Goal: Task Accomplishment & Management: Complete application form

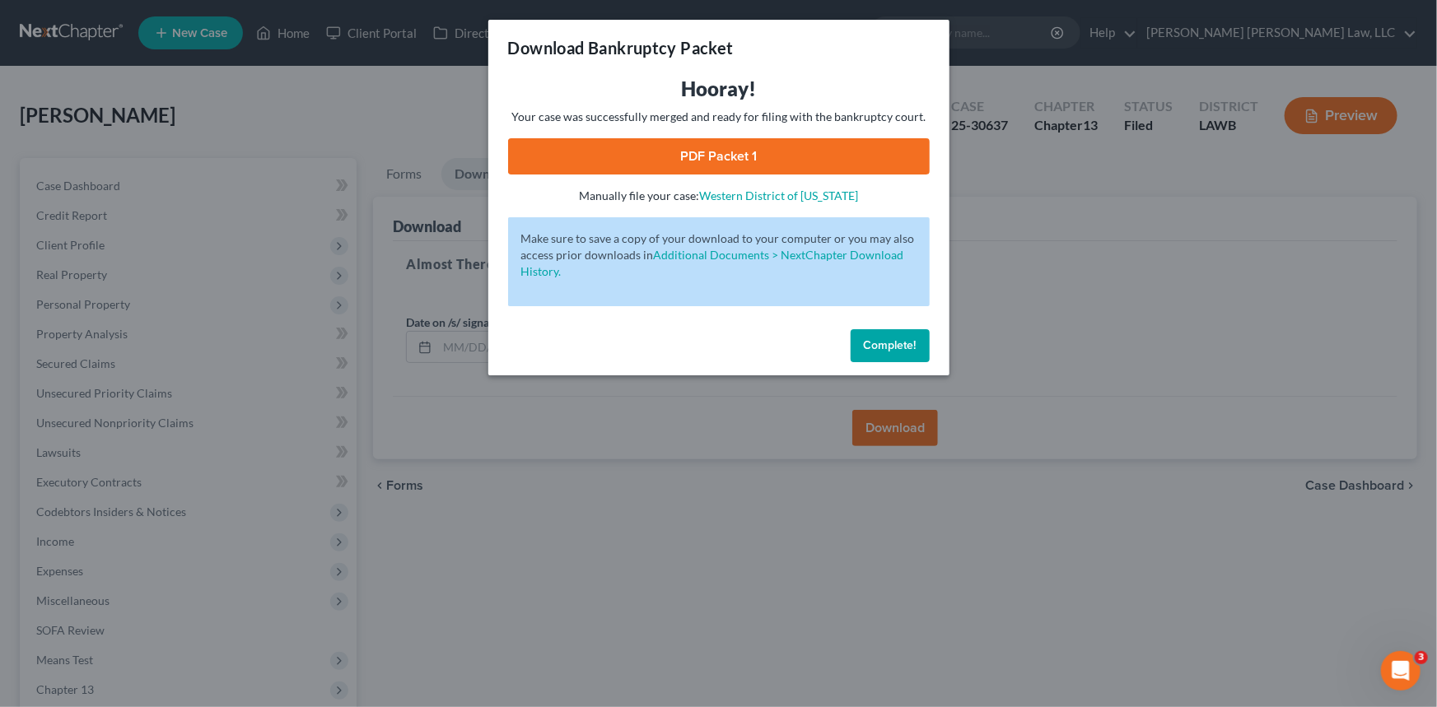
click at [900, 343] on span "Complete!" at bounding box center [890, 345] width 53 height 14
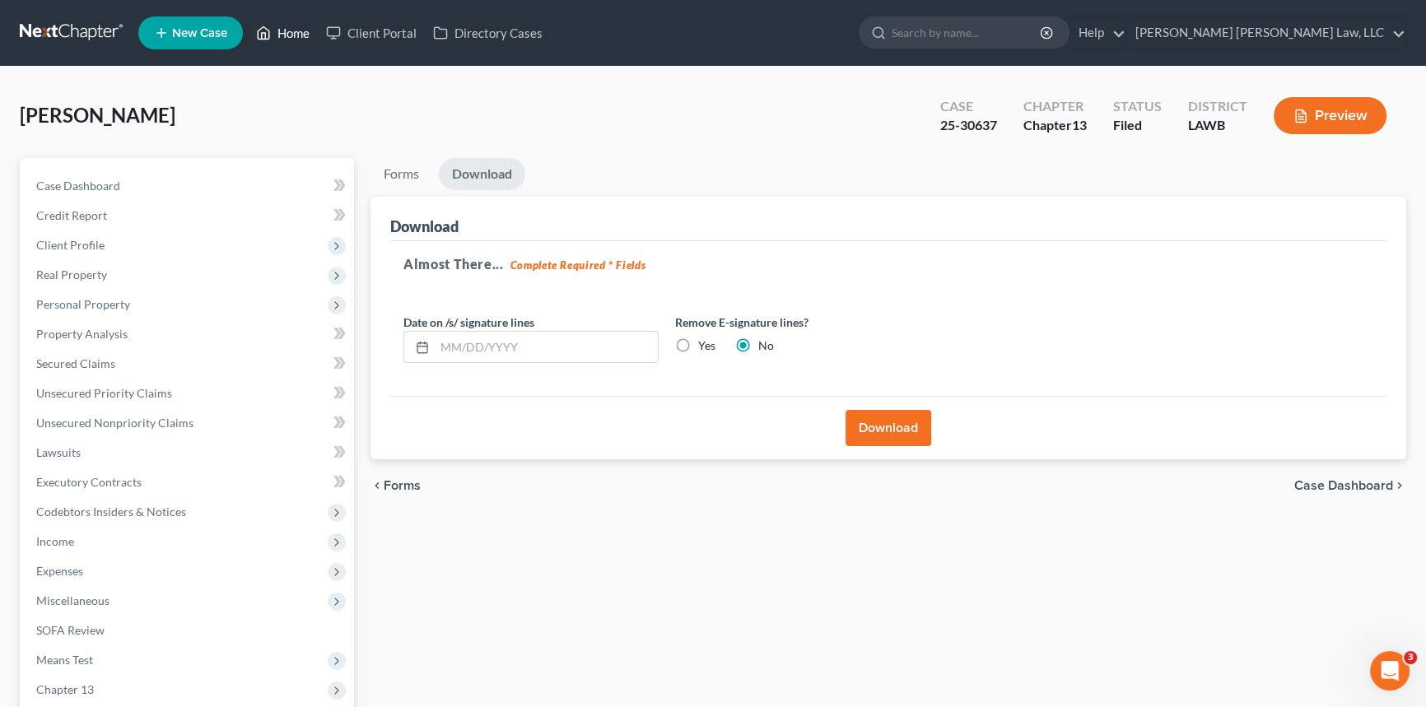
click at [286, 31] on link "Home" at bounding box center [283, 33] width 70 height 30
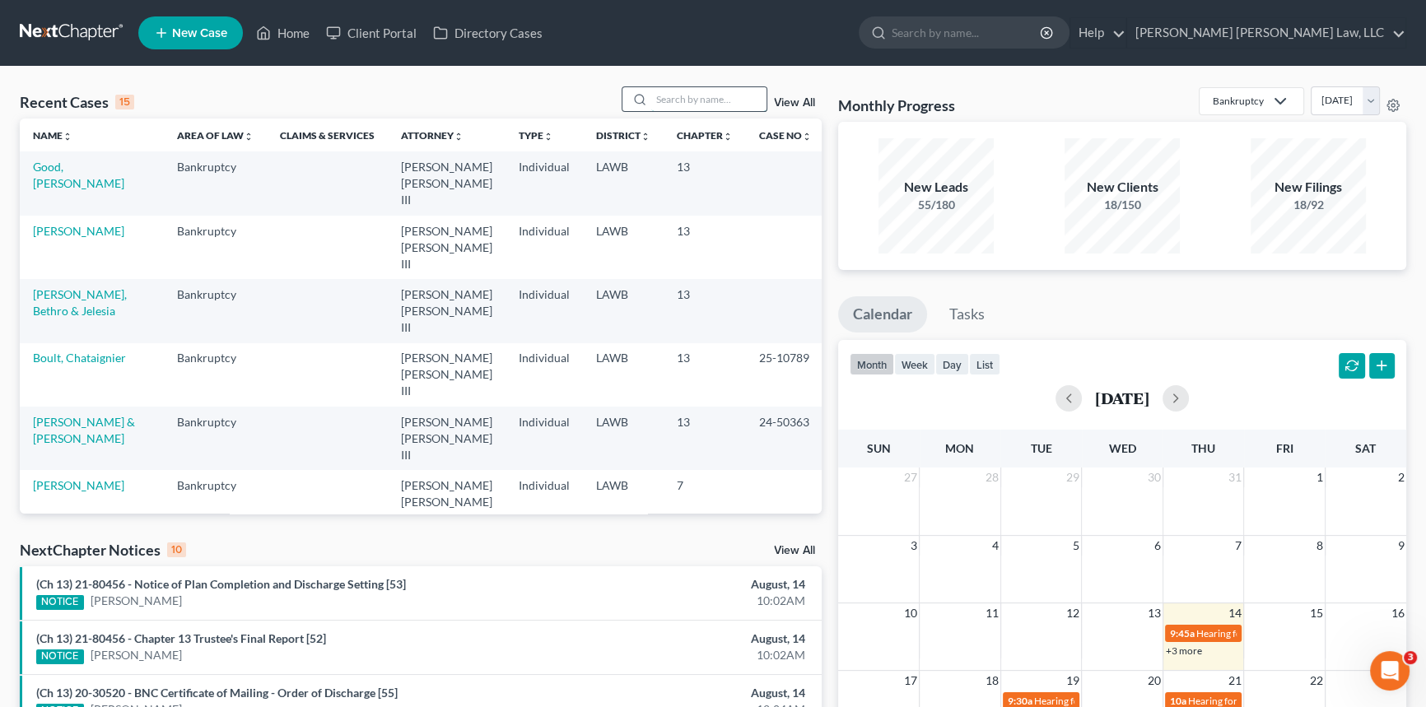
click at [664, 98] on input "search" at bounding box center [708, 99] width 115 height 24
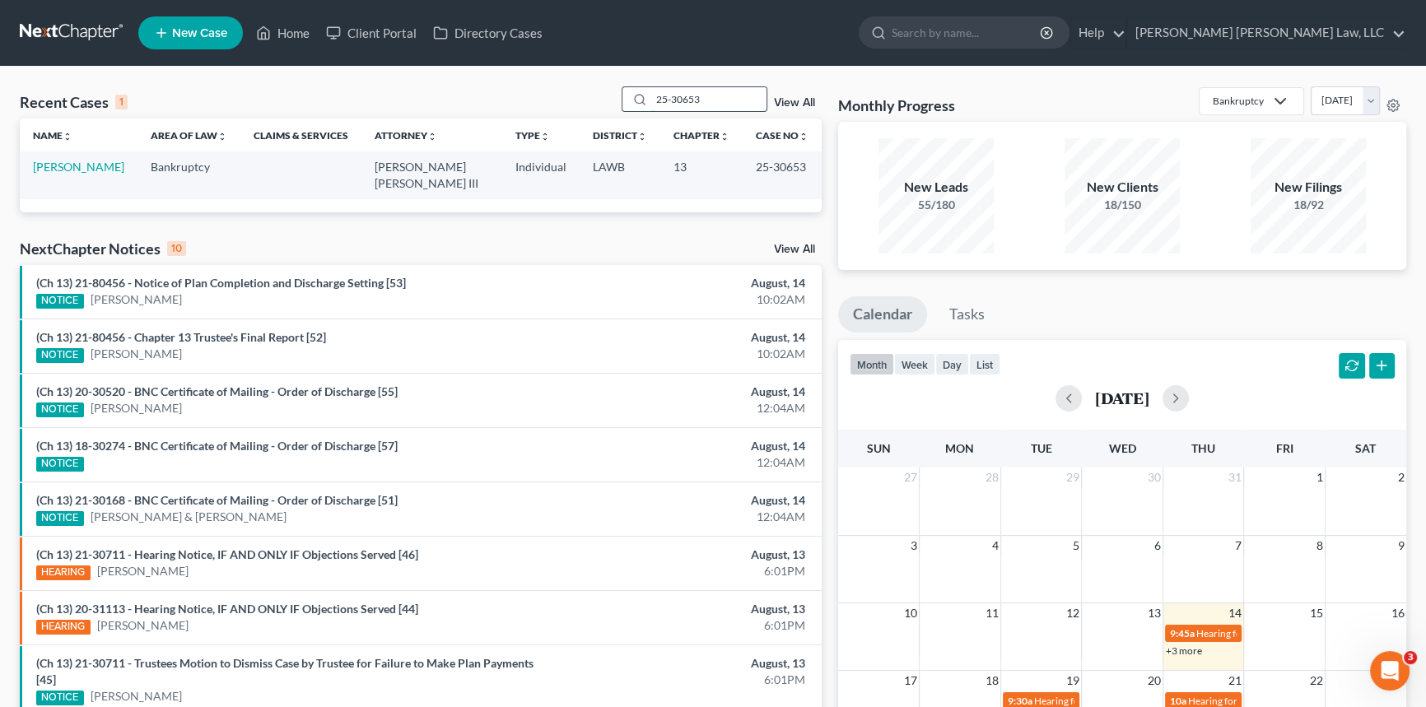
type input "25-30653"
click at [72, 167] on link "[PERSON_NAME]" at bounding box center [78, 167] width 91 height 14
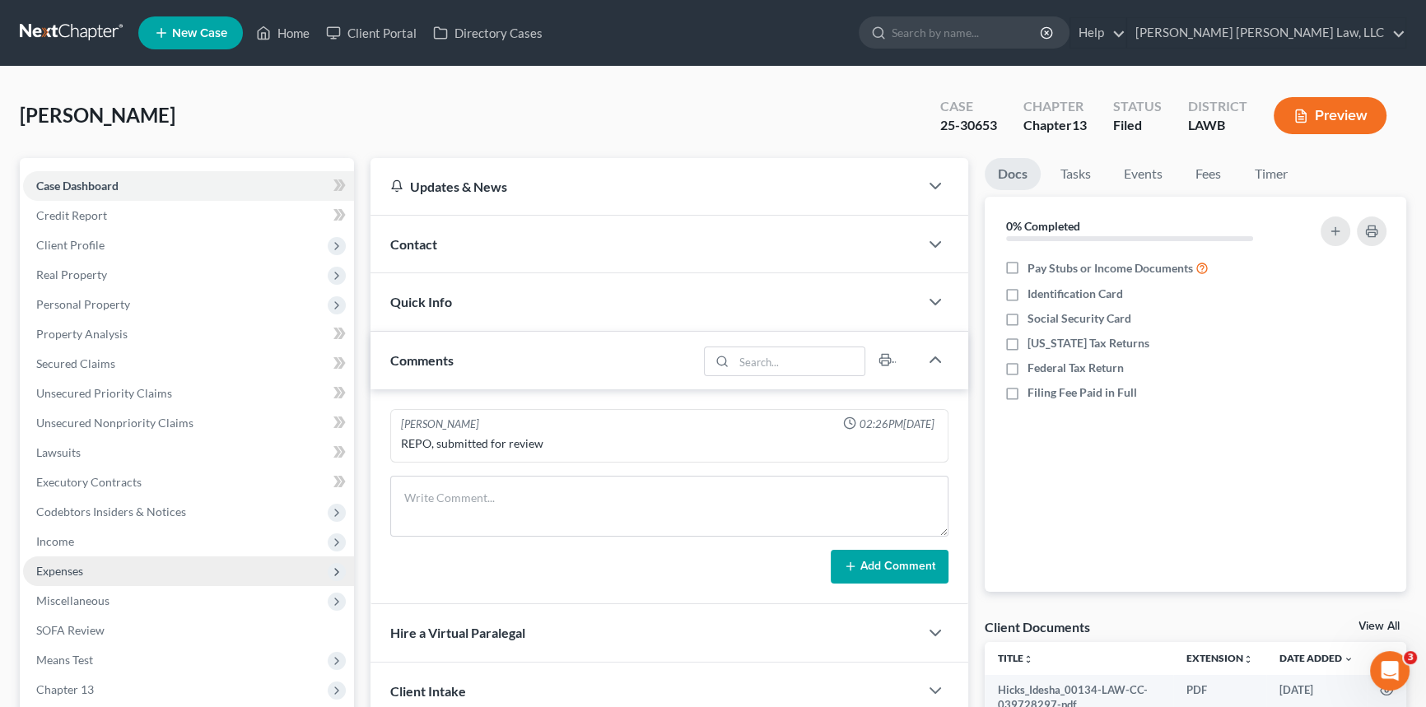
click at [106, 572] on span "Expenses" at bounding box center [188, 572] width 331 height 30
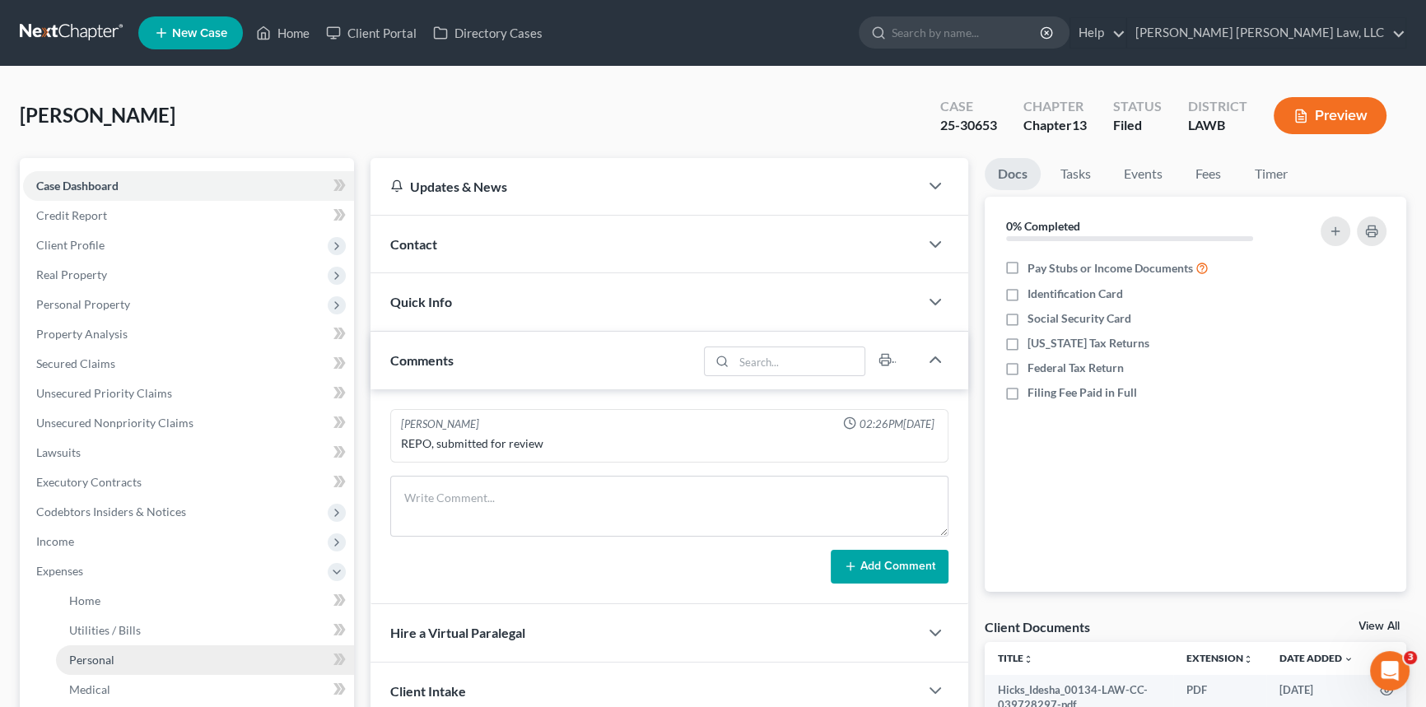
click at [121, 654] on link "Personal" at bounding box center [205, 661] width 298 height 30
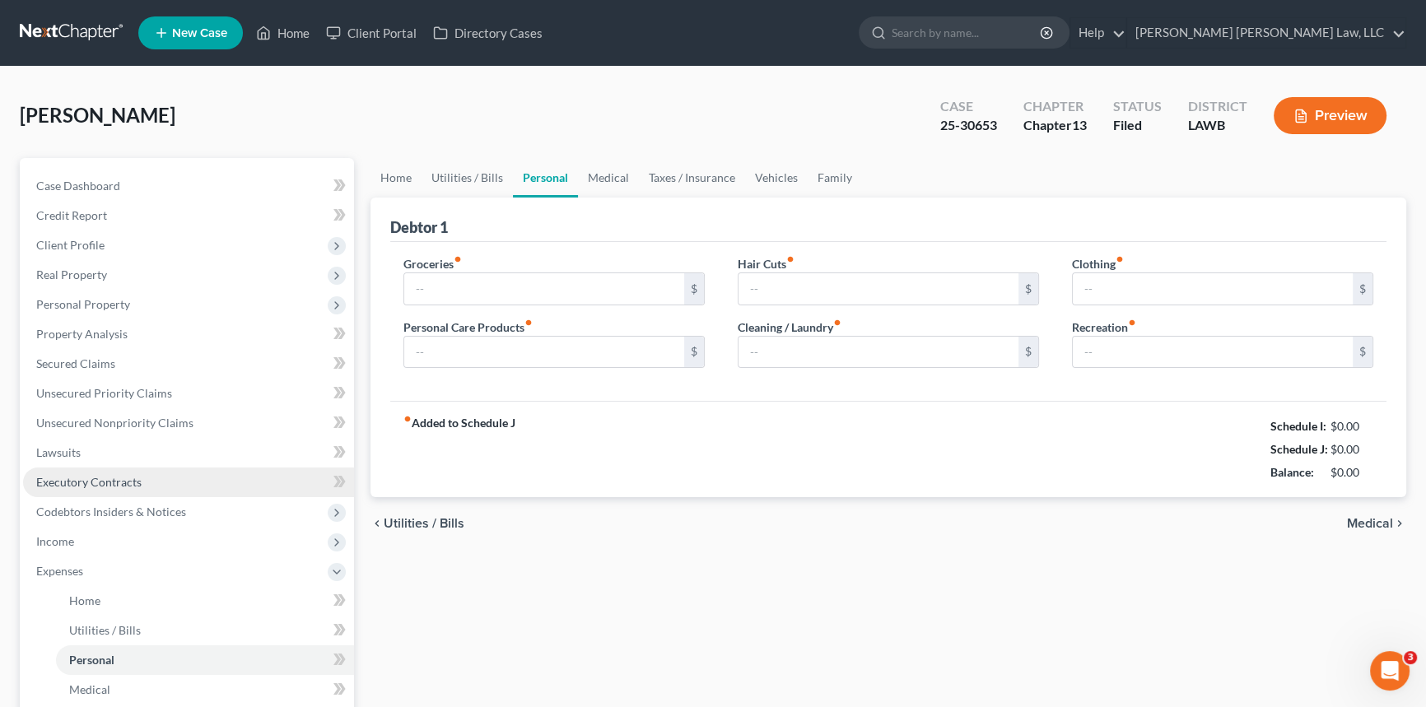
type input "789.00"
type input "78.00"
type input "0.00"
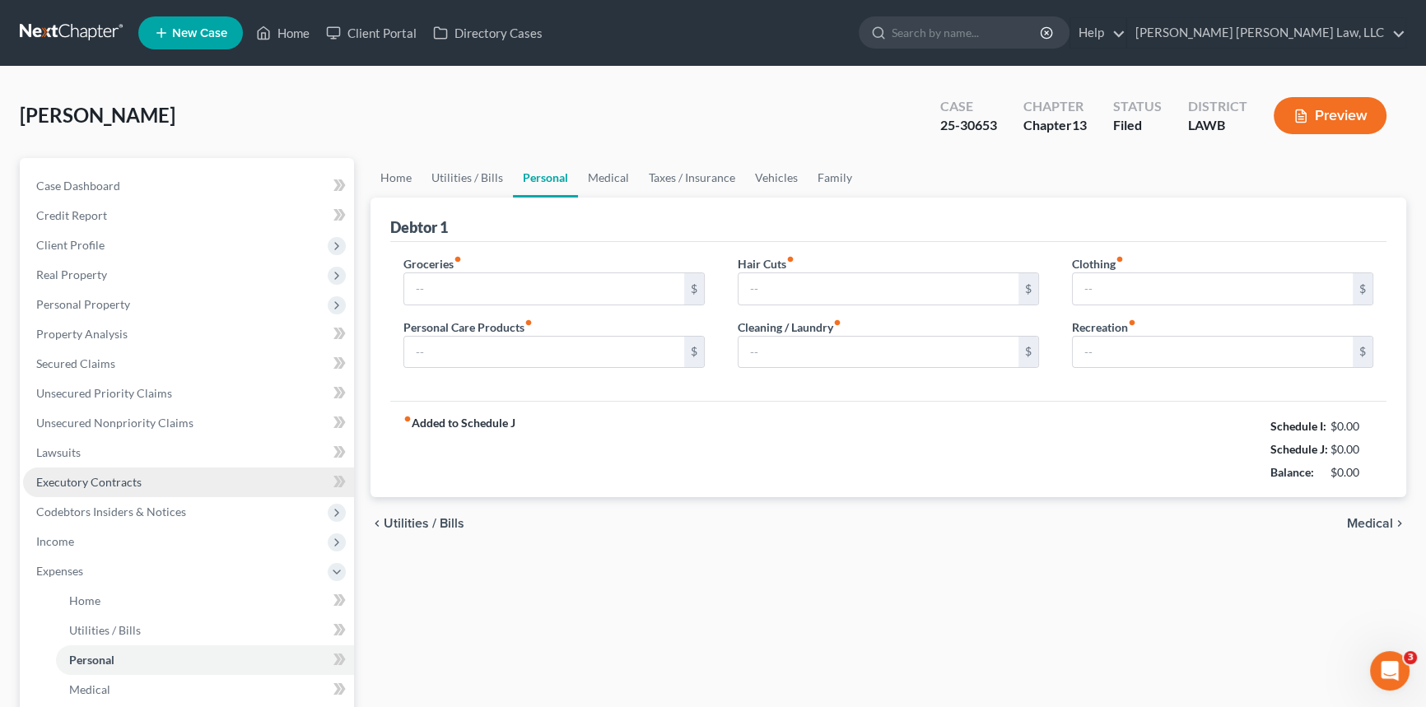
type input "0.00"
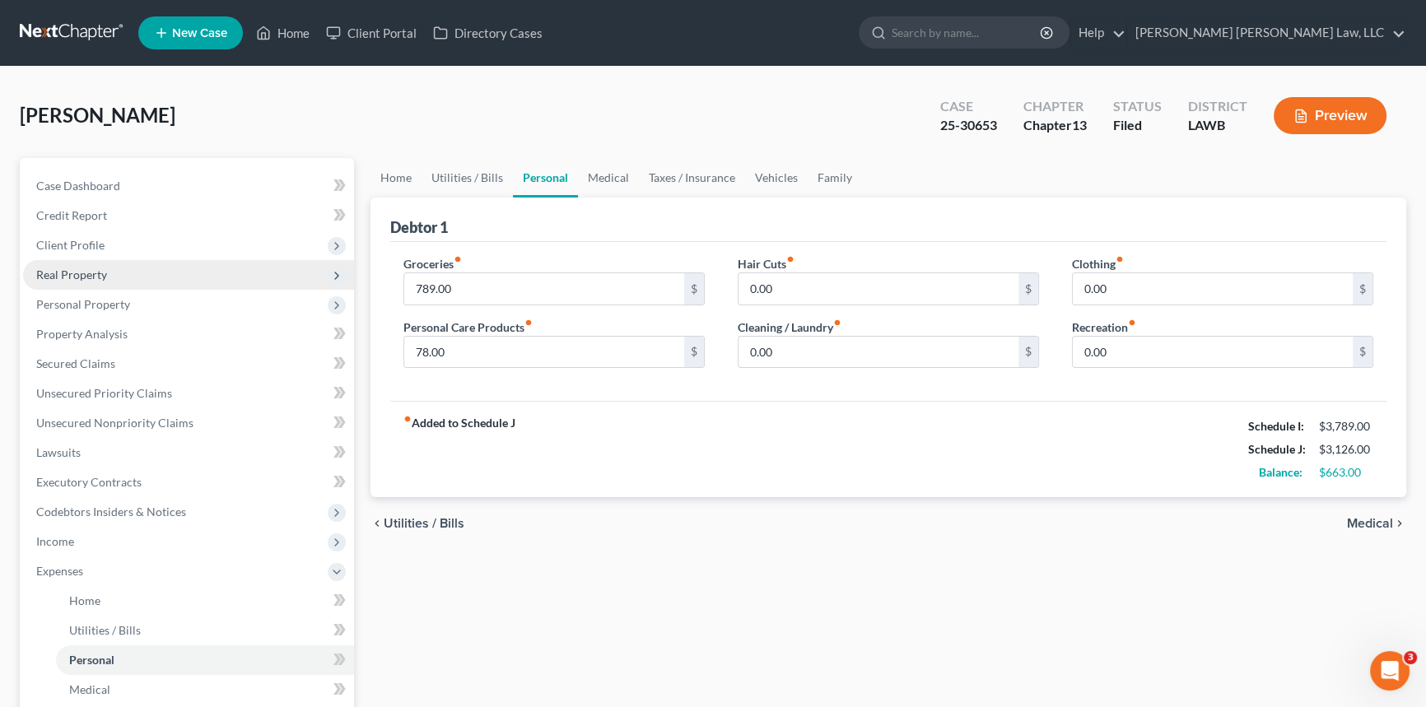
scroll to position [74, 0]
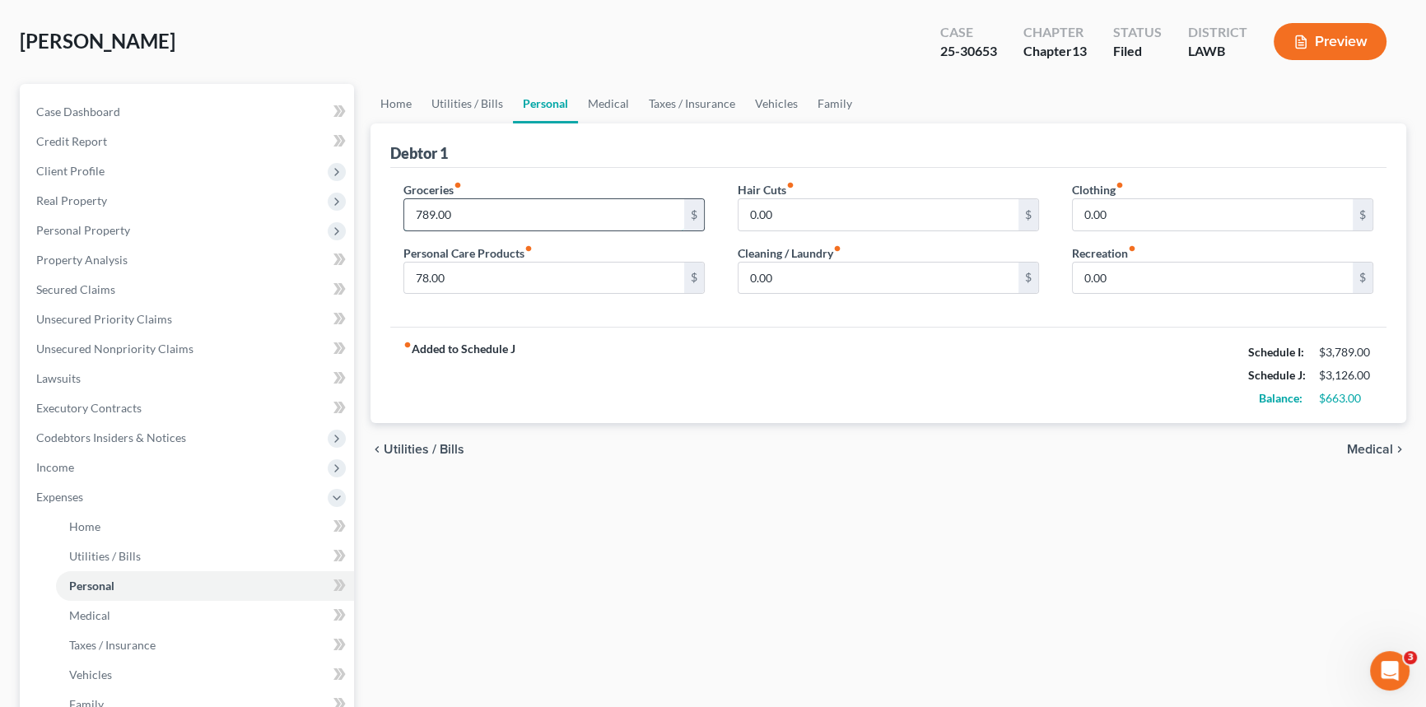
click at [459, 208] on input "789.00" at bounding box center [544, 214] width 280 height 31
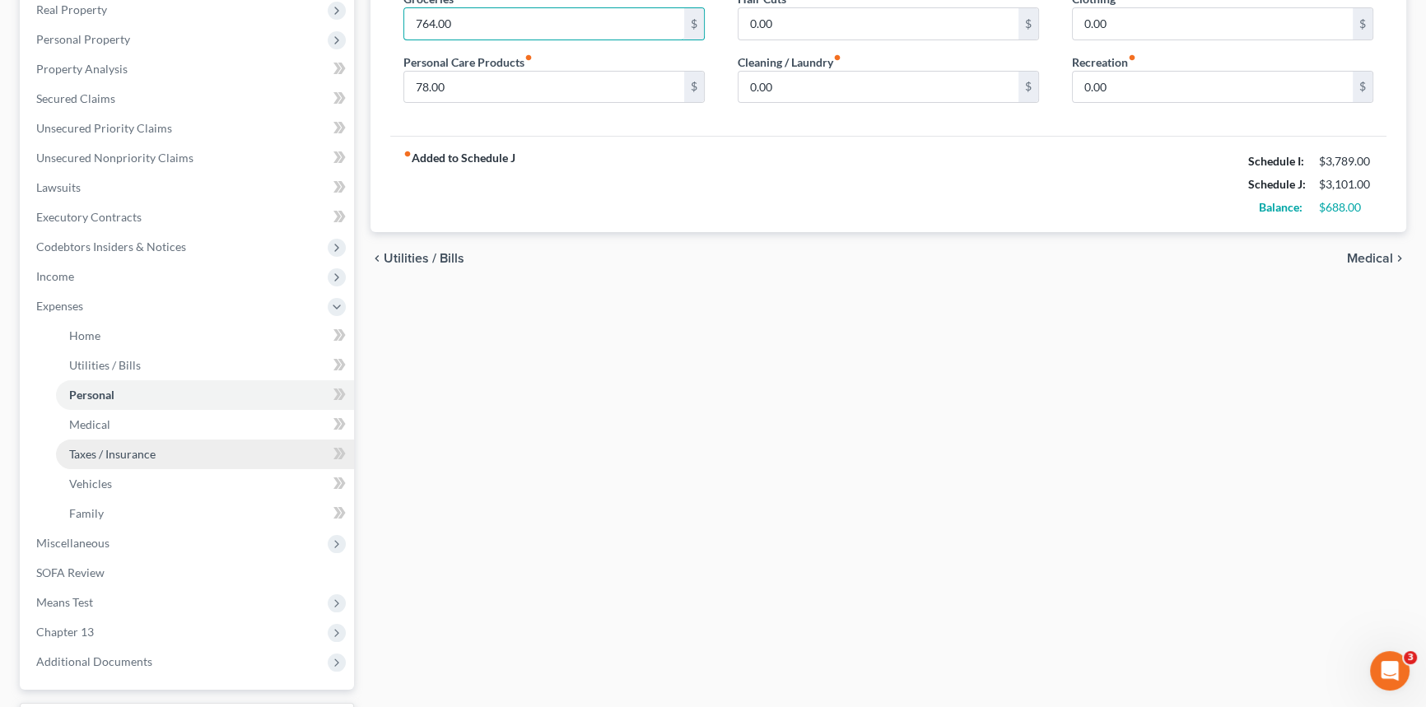
scroll to position [404, 0]
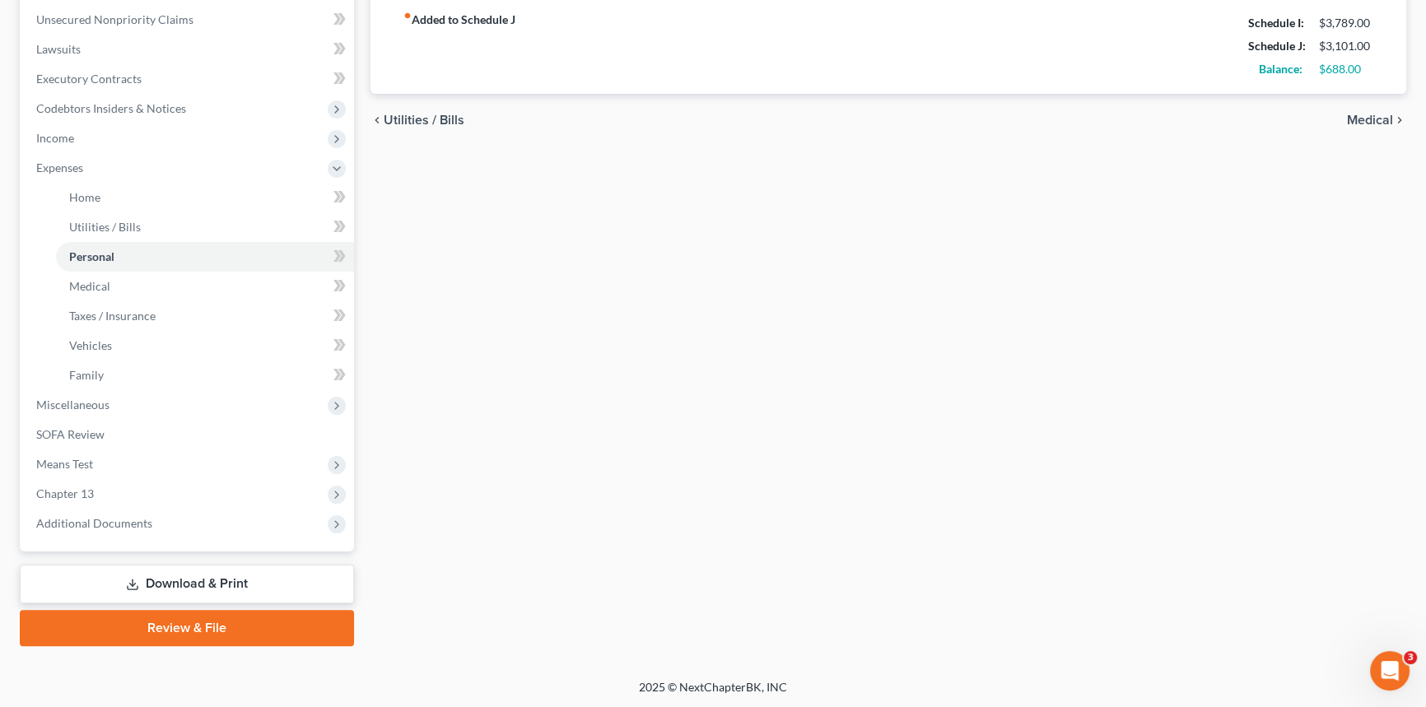
type input "764.00"
click at [264, 585] on link "Download & Print" at bounding box center [187, 584] width 334 height 39
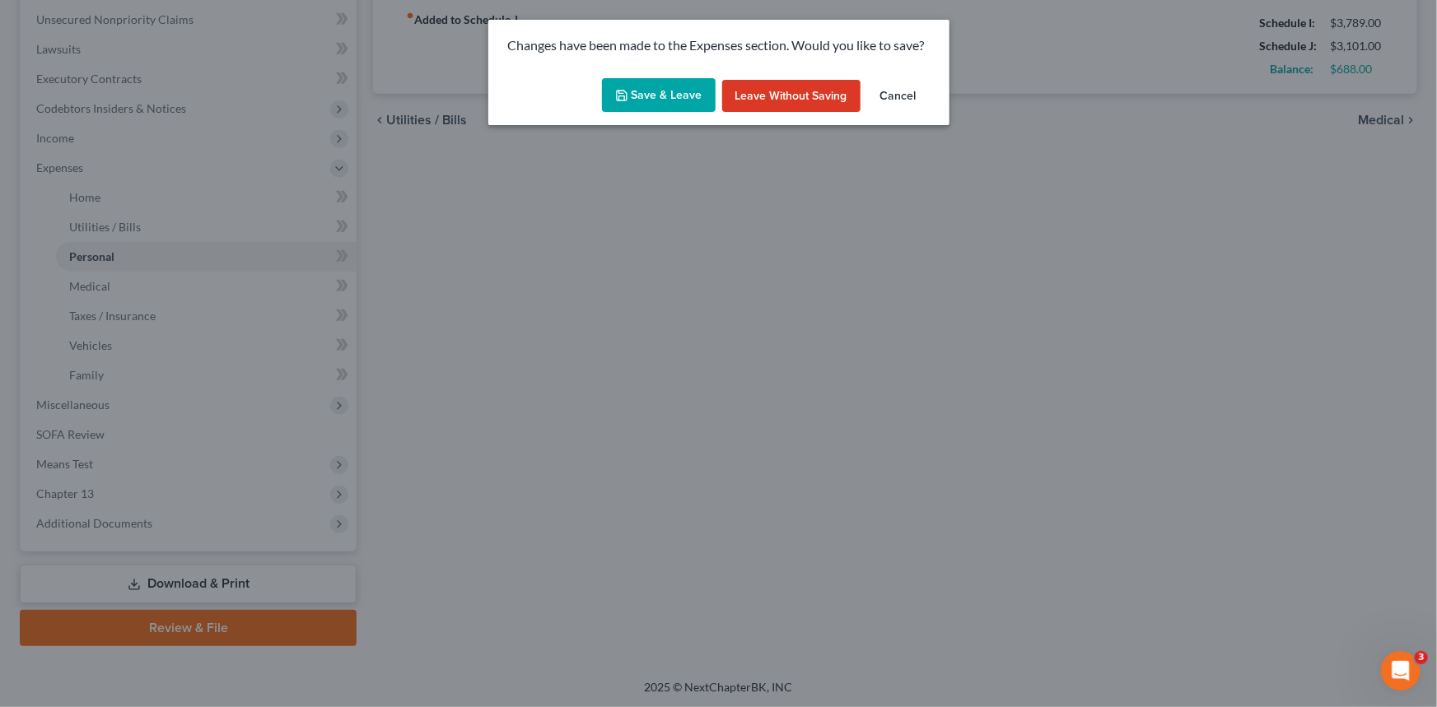
click at [689, 90] on button "Save & Leave" at bounding box center [659, 95] width 114 height 35
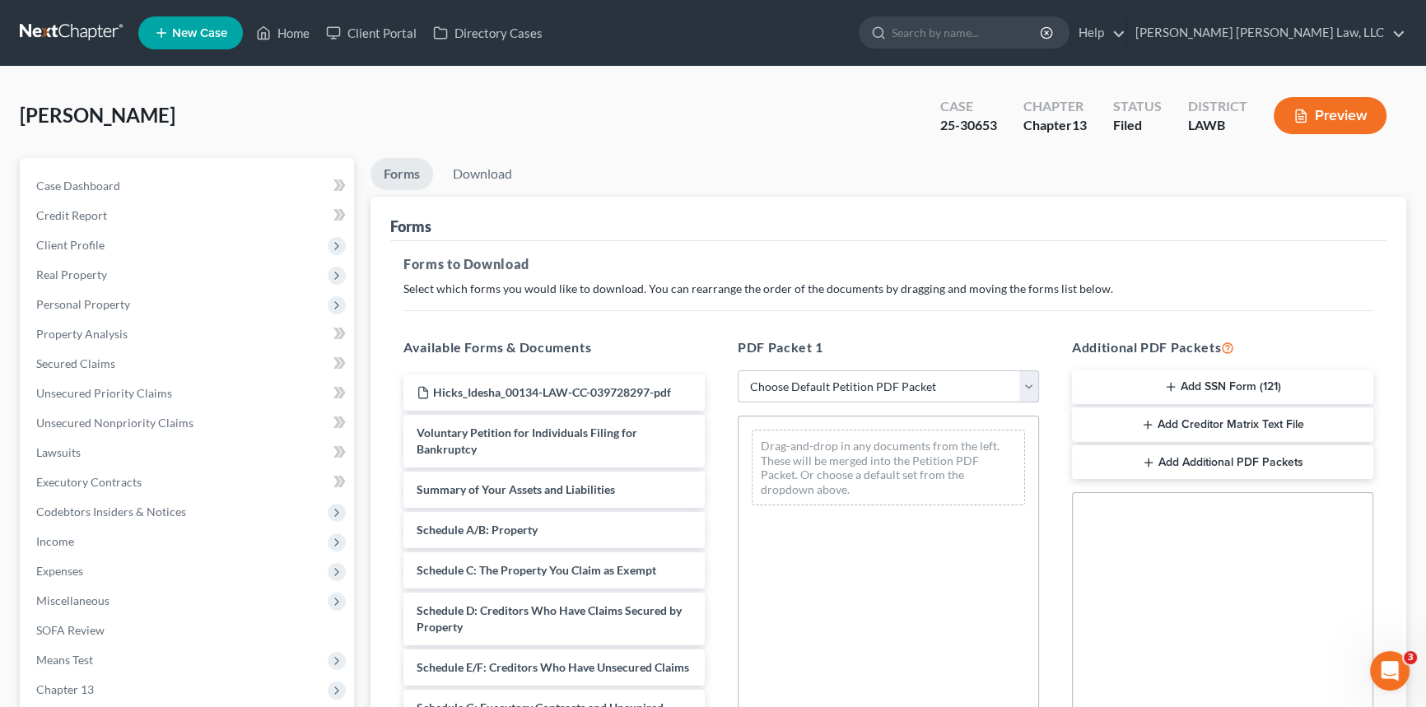
click at [844, 389] on select "Choose Default Petition PDF Packet Complete Bankruptcy Petition (all forms and …" at bounding box center [888, 387] width 301 height 33
select select "2"
click at [738, 371] on select "Choose Default Petition PDF Packet Complete Bankruptcy Petition (all forms and …" at bounding box center [888, 387] width 301 height 33
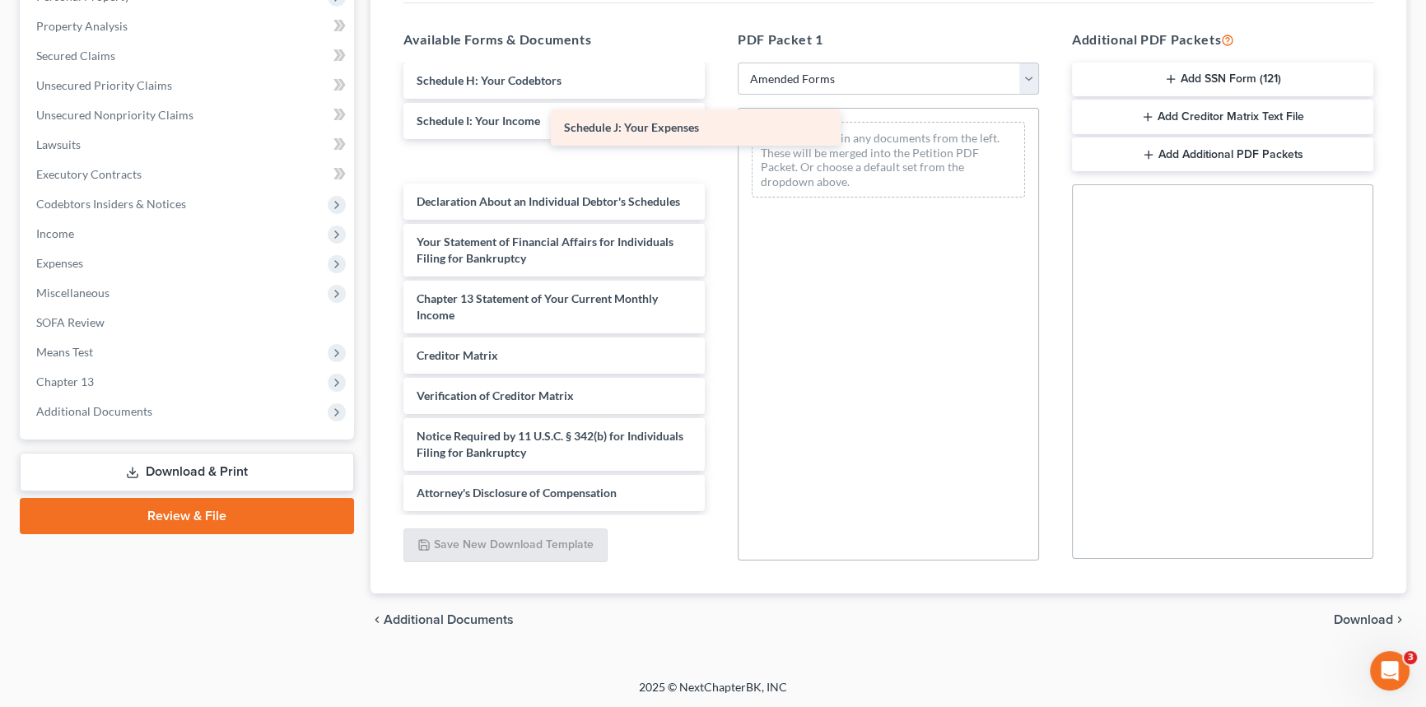
scroll to position [329, 0]
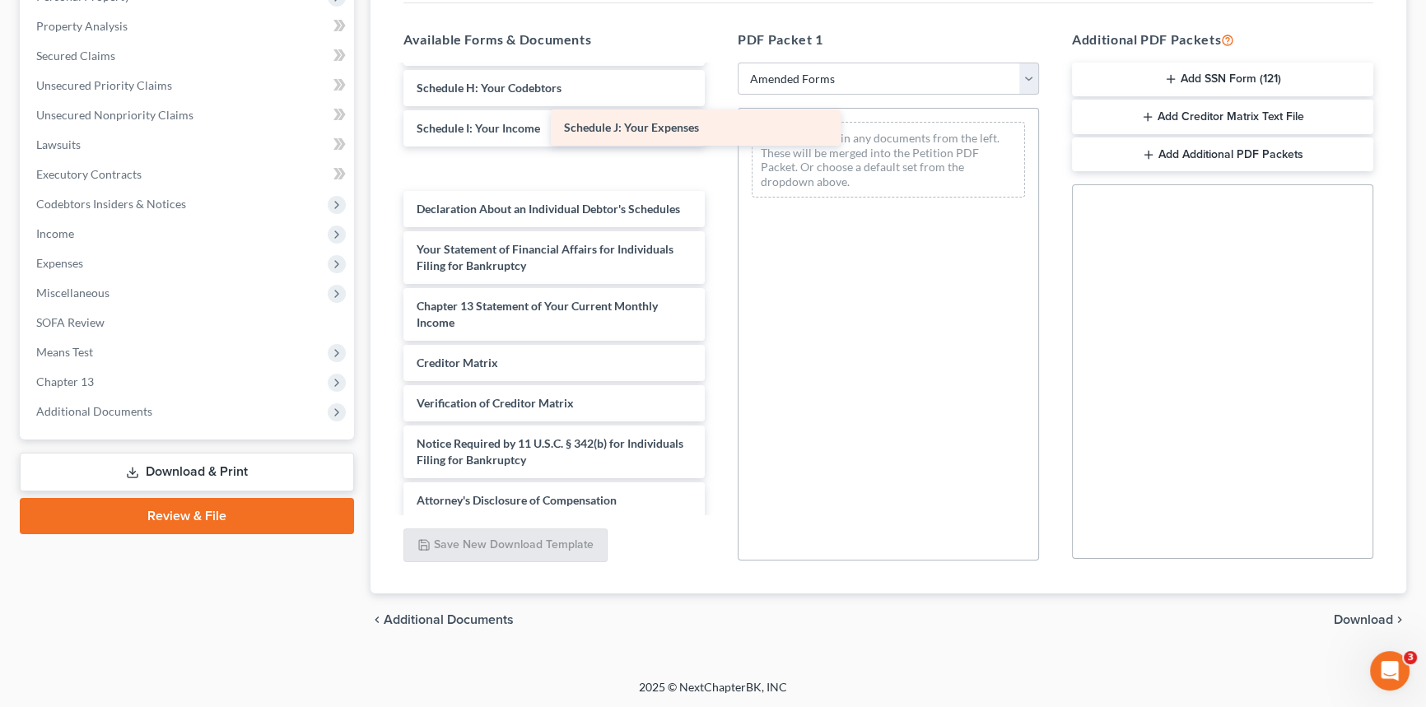
drag, startPoint x: 544, startPoint y: 147, endPoint x: 855, endPoint y: 134, distance: 311.6
click at [718, 129] on div "Schedule J: Your Expenses Voluntary Petition for Individuals Filing for Bankrup…" at bounding box center [554, 128] width 328 height 781
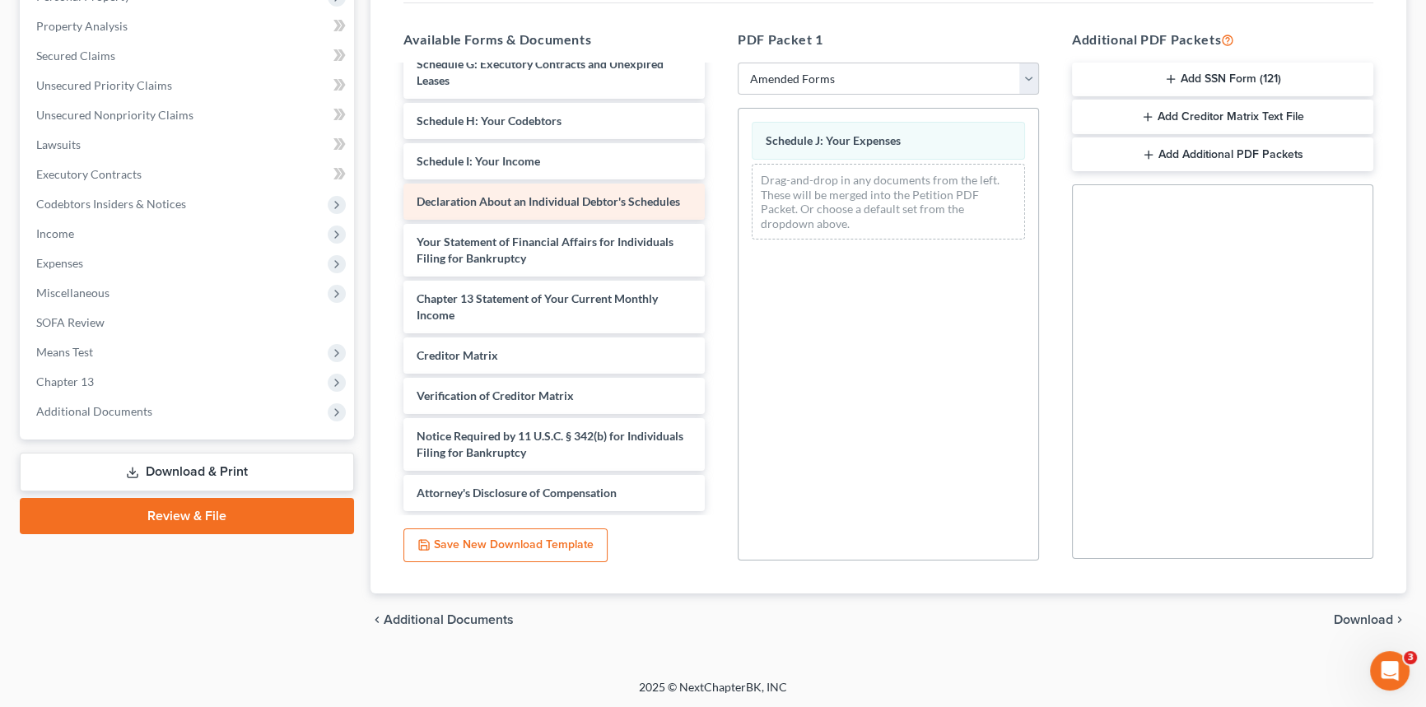
scroll to position [272, 0]
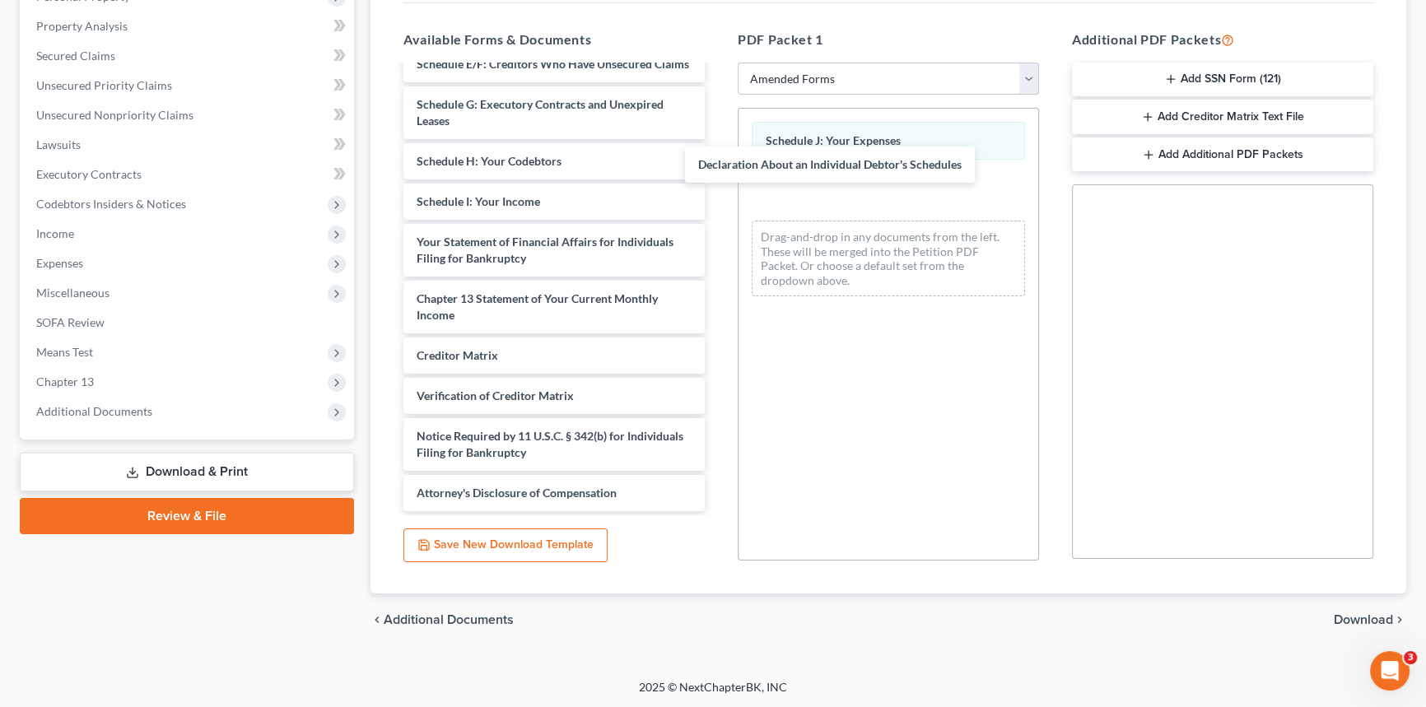
click at [718, 185] on div "Declaration About an Individual Debtor's Schedules Voluntary Petition for Indiv…" at bounding box center [554, 161] width 328 height 700
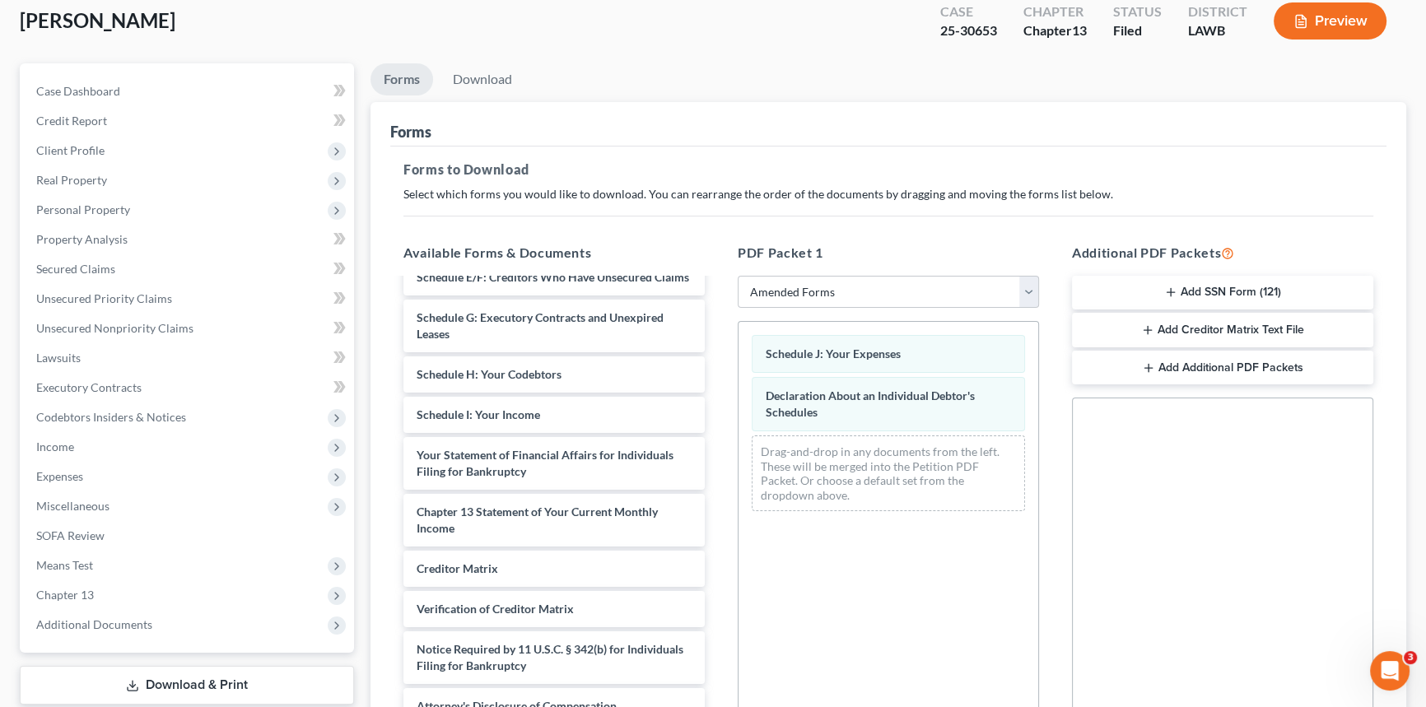
scroll to position [0, 0]
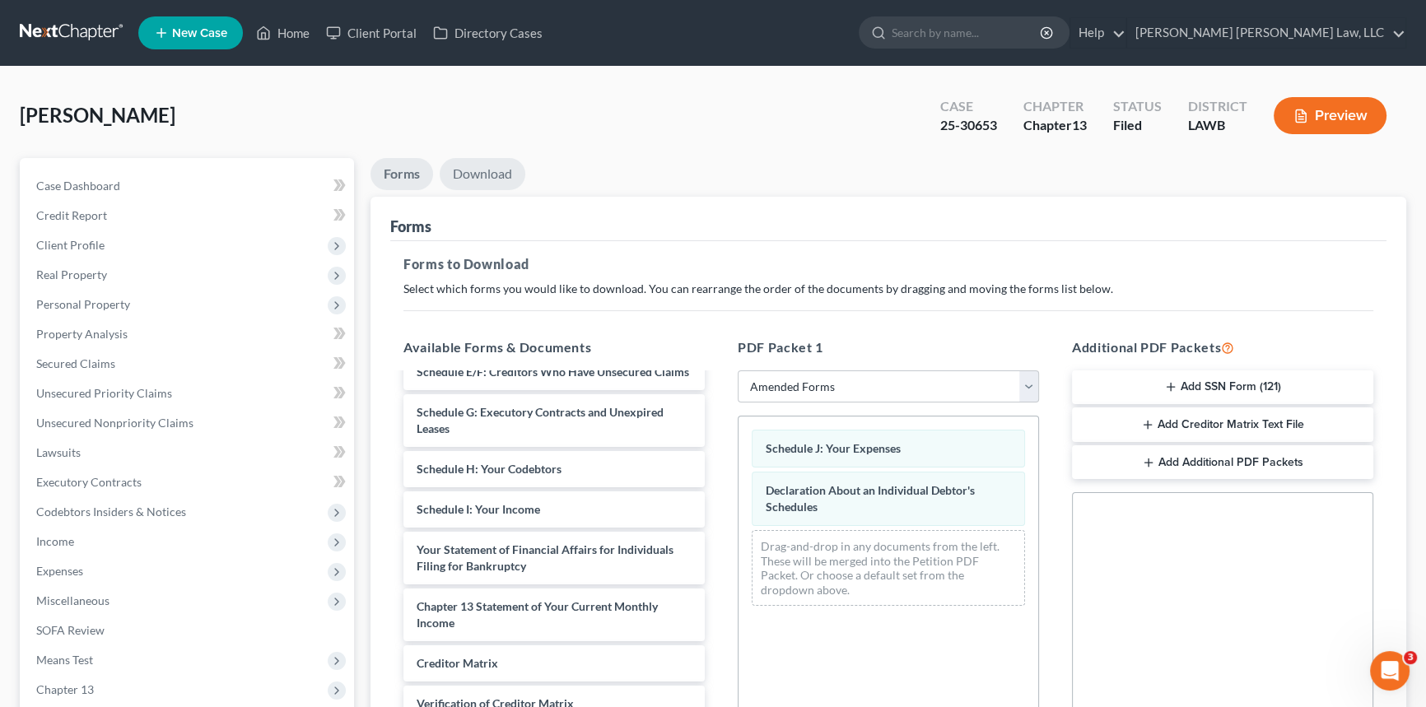
click at [485, 171] on link "Download" at bounding box center [483, 174] width 86 height 32
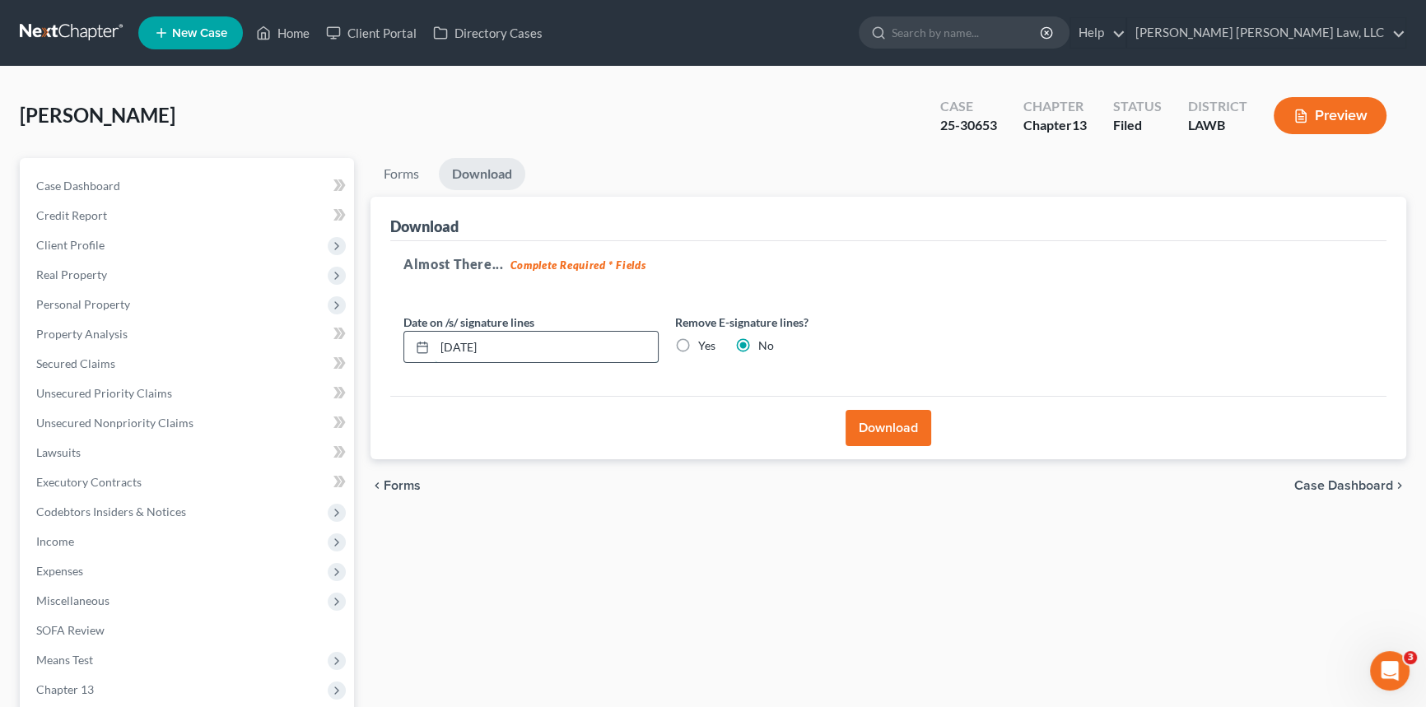
click at [519, 349] on input "[DATE]" at bounding box center [546, 347] width 223 height 31
click at [517, 349] on input "[DATE]" at bounding box center [546, 347] width 223 height 31
click at [517, 350] on input "[DATE]" at bounding box center [546, 347] width 223 height 31
click at [898, 419] on button "Download" at bounding box center [889, 428] width 86 height 36
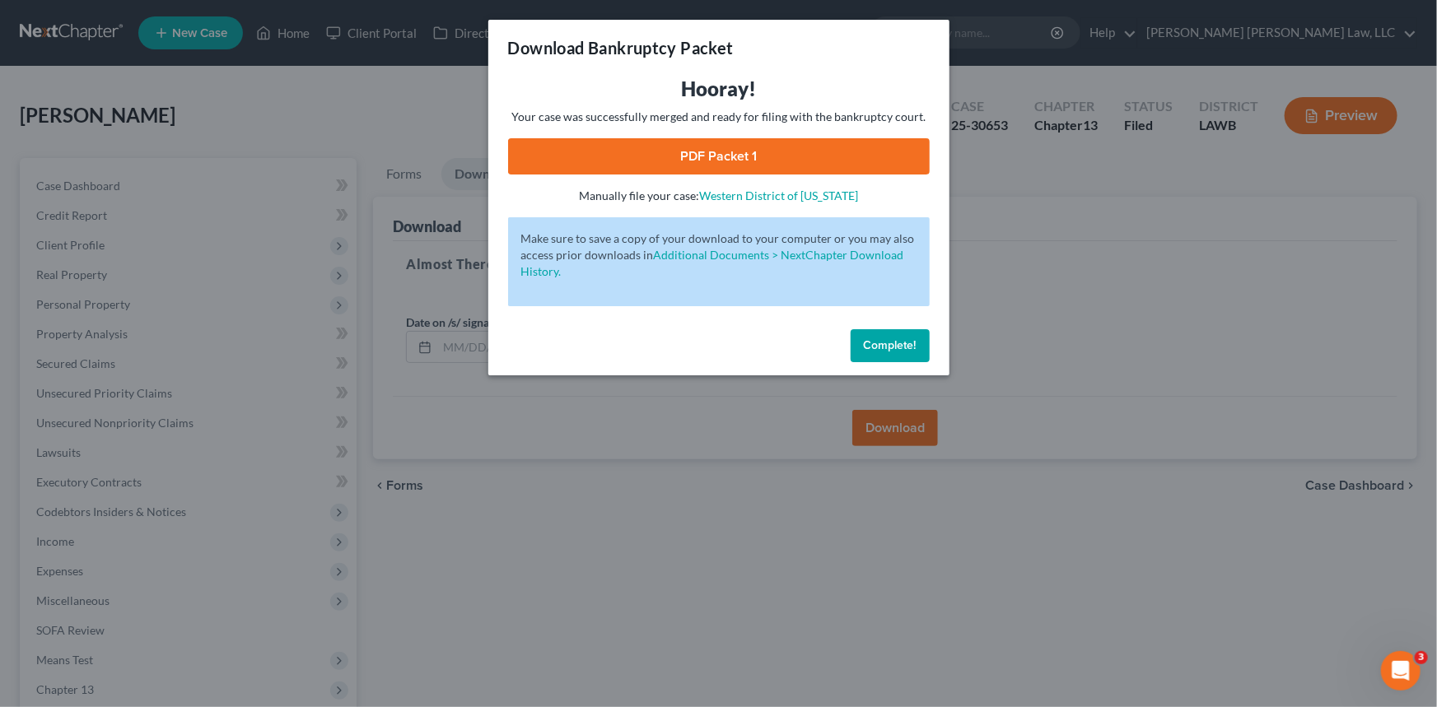
click at [714, 148] on link "PDF Packet 1" at bounding box center [719, 156] width 422 height 36
click at [881, 343] on span "Complete!" at bounding box center [890, 345] width 53 height 14
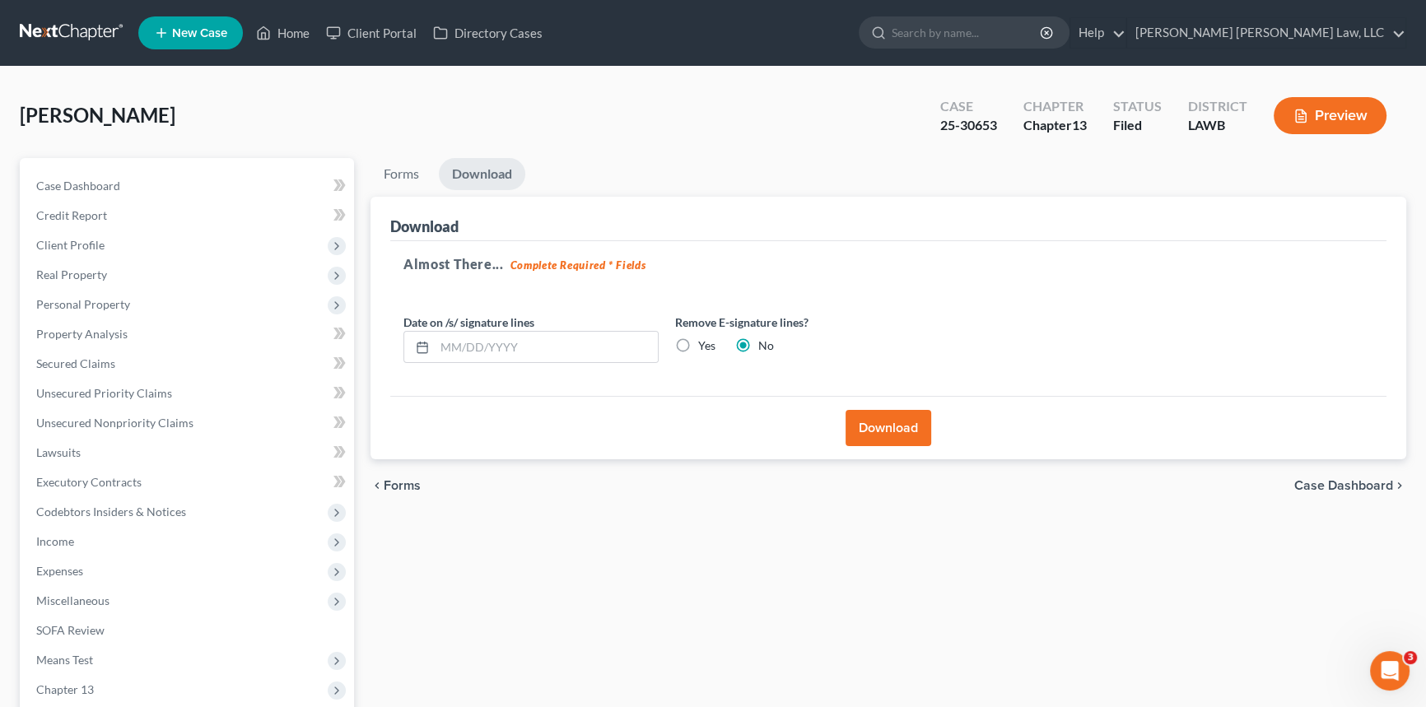
click at [871, 426] on button "Download" at bounding box center [889, 428] width 86 height 36
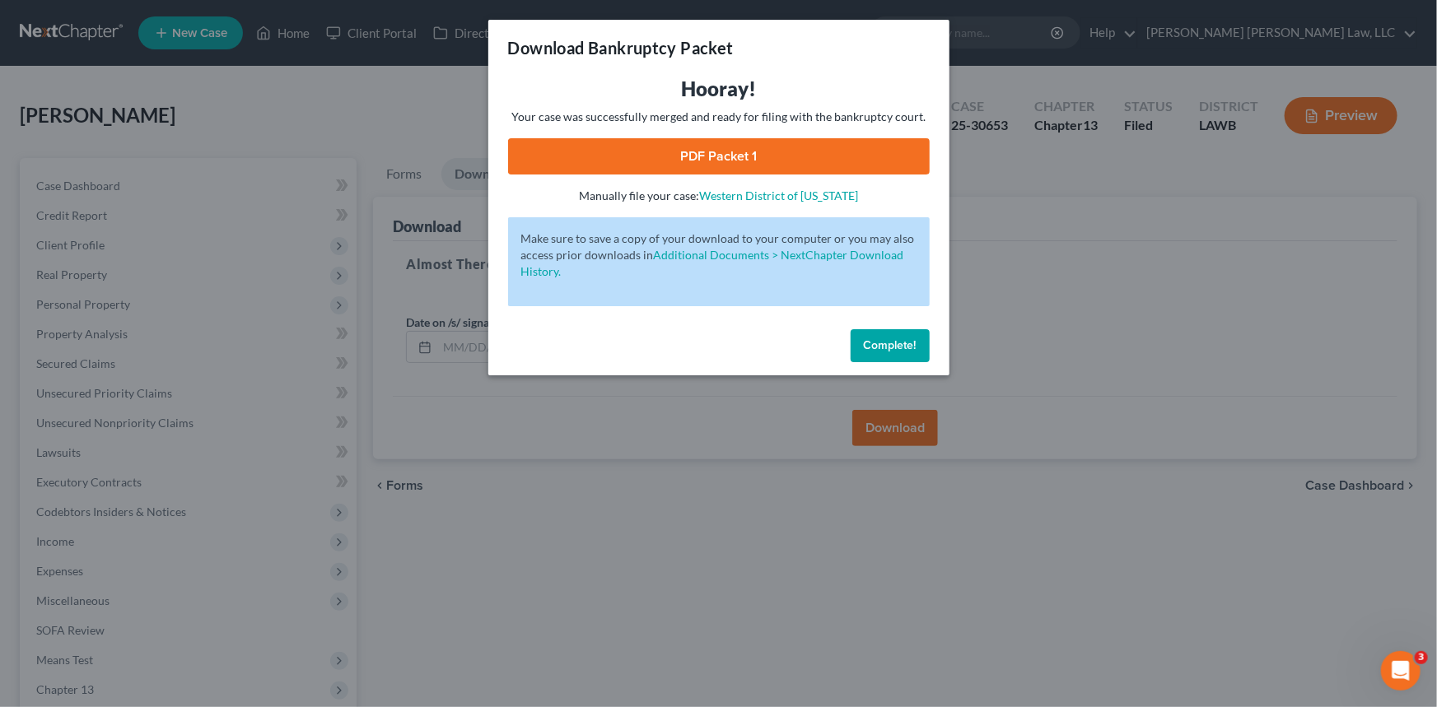
click at [903, 347] on span "Complete!" at bounding box center [890, 345] width 53 height 14
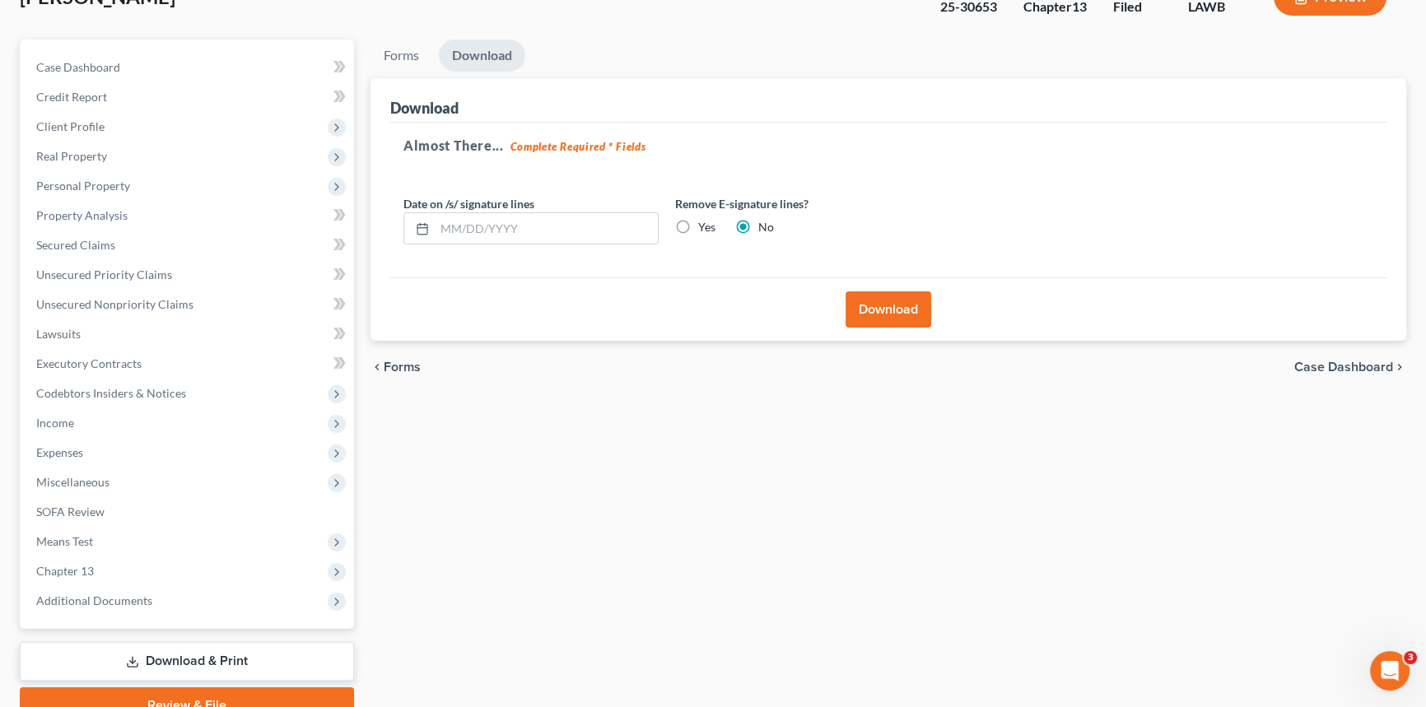
scroll to position [195, 0]
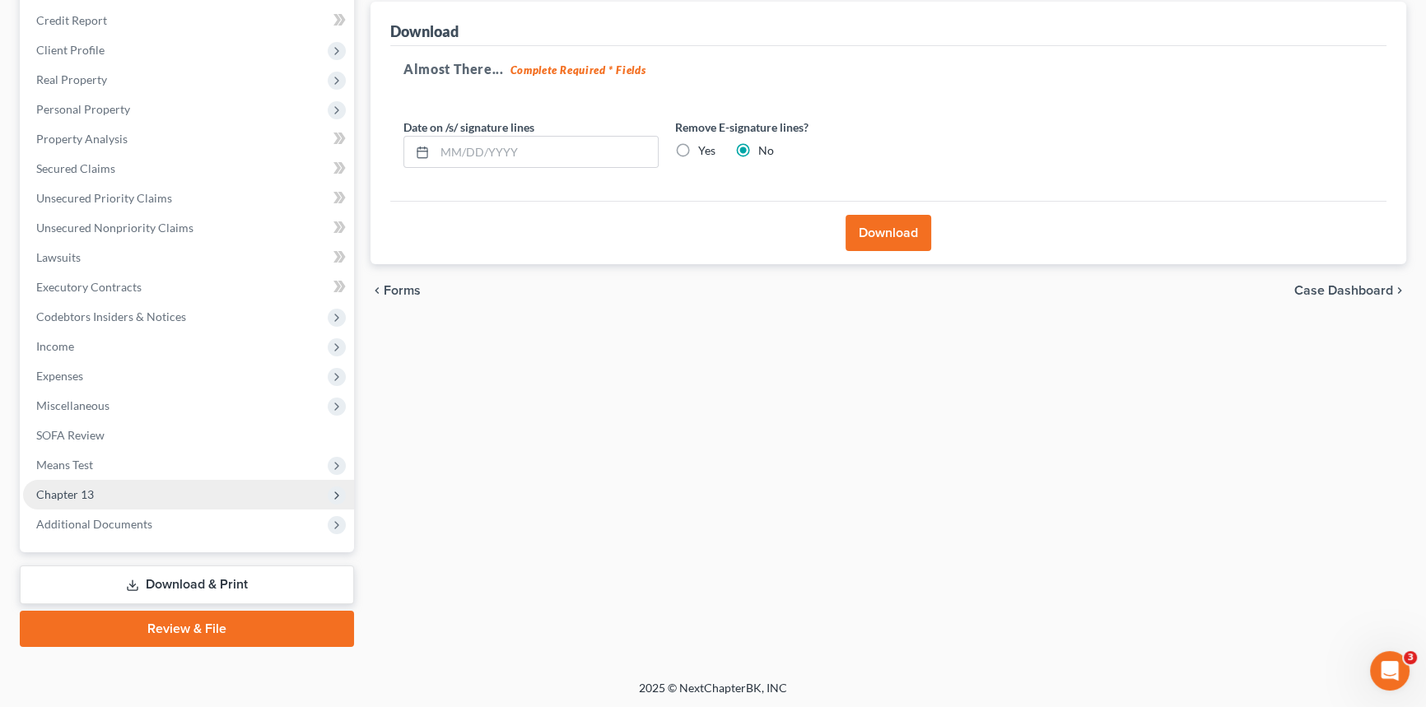
click at [96, 490] on span "Chapter 13" at bounding box center [188, 495] width 331 height 30
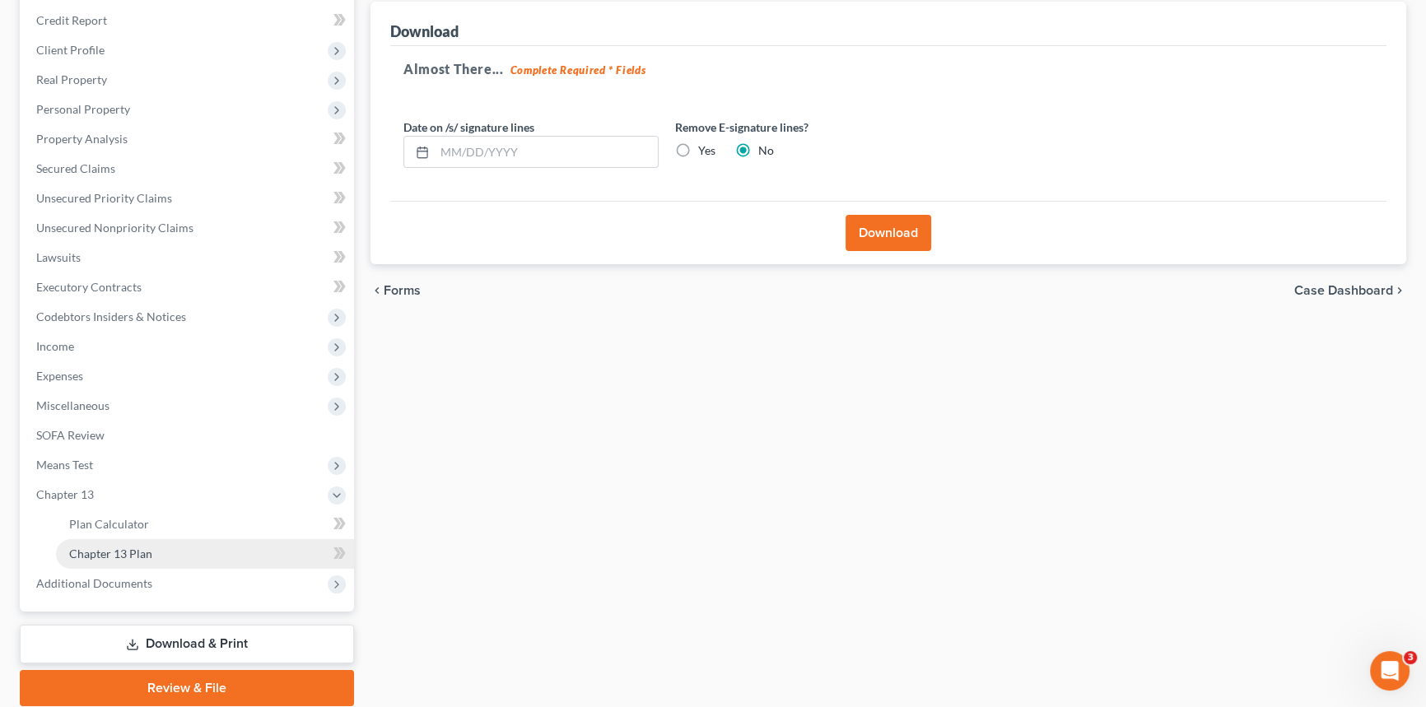
click at [124, 554] on span "Chapter 13 Plan" at bounding box center [110, 554] width 83 height 14
